Goal: Navigation & Orientation: Understand site structure

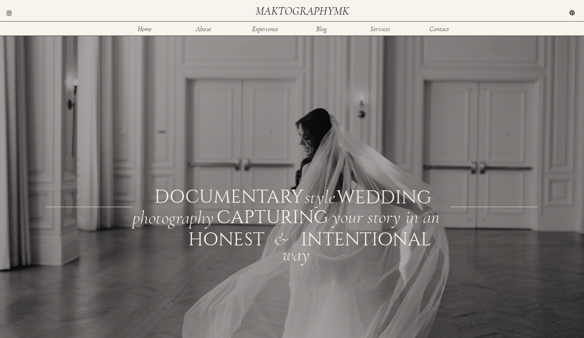
click at [506, 142] on div at bounding box center [298, 190] width 611 height 466
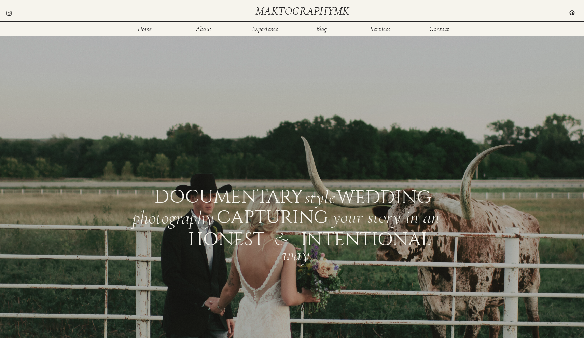
click at [506, 142] on div at bounding box center [298, 190] width 611 height 466
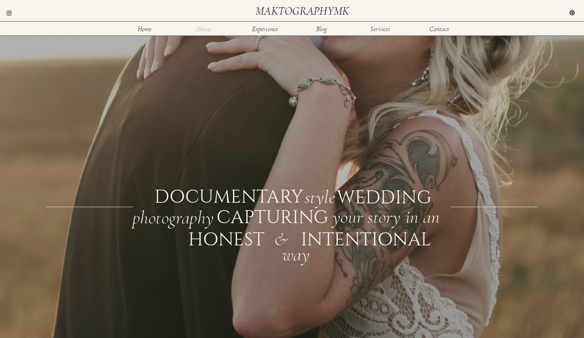
click at [203, 30] on nav "About" at bounding box center [204, 29] width 22 height 6
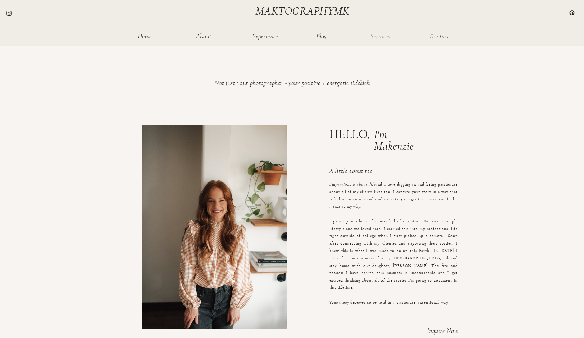
click at [376, 37] on nav "Services" at bounding box center [380, 36] width 22 height 6
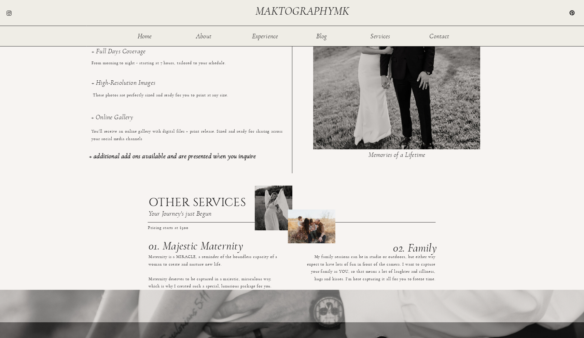
scroll to position [340, 0]
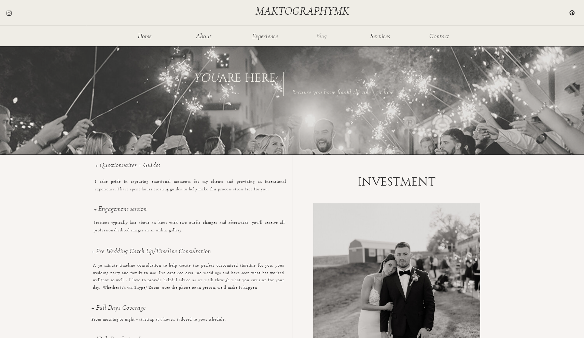
click at [318, 34] on nav "Blog" at bounding box center [321, 36] width 22 height 6
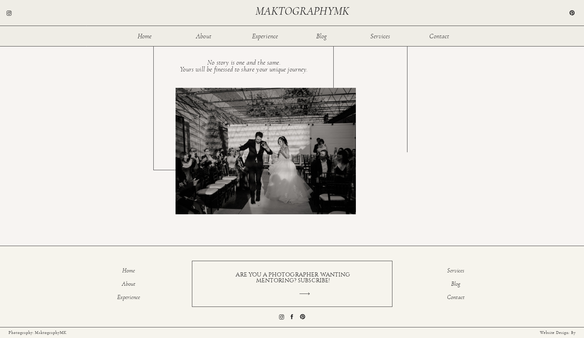
scroll to position [1184, 0]
click at [145, 36] on nav "Home" at bounding box center [144, 36] width 22 height 6
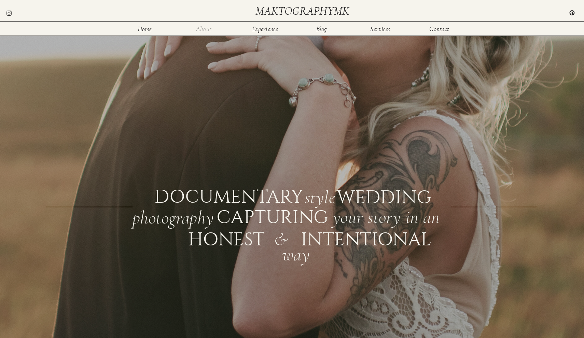
click at [204, 28] on nav "About" at bounding box center [204, 29] width 22 height 6
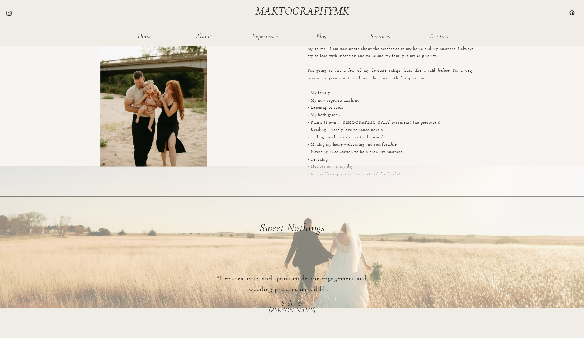
scroll to position [888, 0]
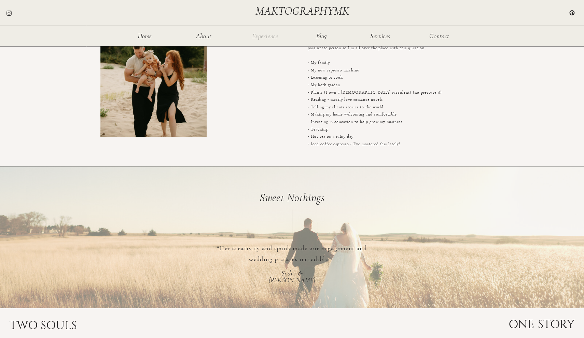
click at [258, 34] on nav "Experience" at bounding box center [264, 36] width 27 height 6
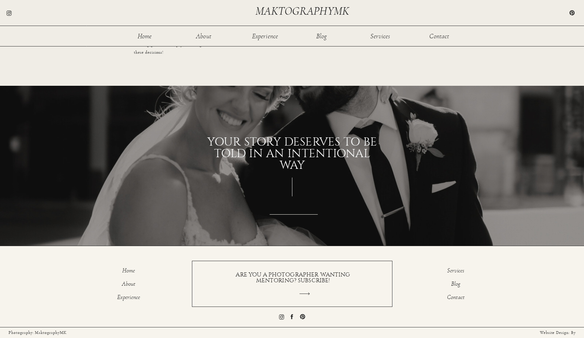
scroll to position [725, 0]
click at [322, 39] on nav "Blog" at bounding box center [321, 36] width 22 height 6
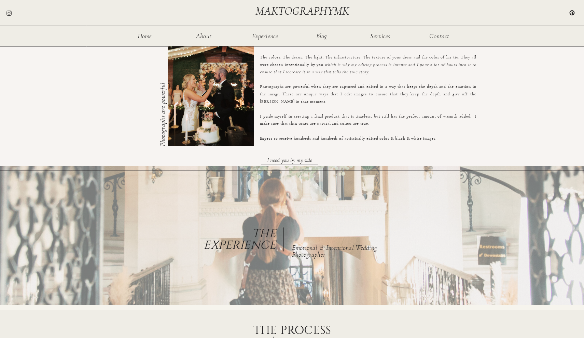
scroll to position [228, 0]
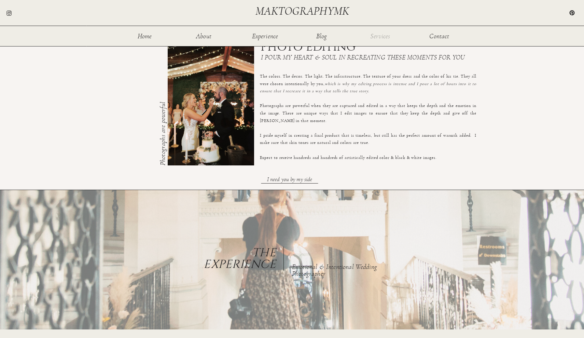
click at [385, 38] on nav "Services" at bounding box center [380, 36] width 22 height 6
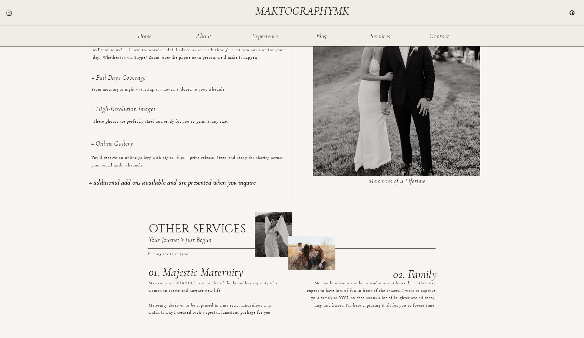
scroll to position [570, 0]
click at [174, 103] on p "From morning to night - starting at 7 hours, tailored to your schedule." at bounding box center [186, 97] width 191 height 22
